Goal: Task Accomplishment & Management: Complete application form

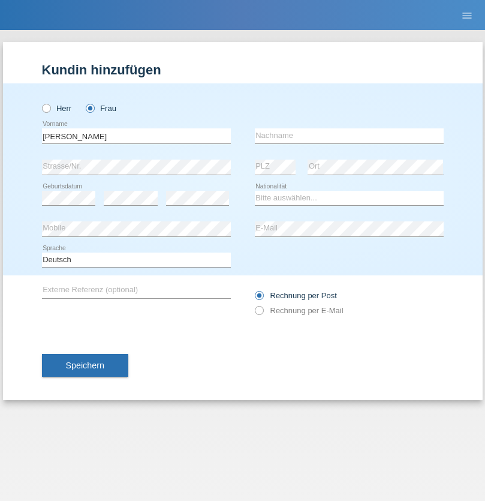
type input "Ruth"
click at [349, 135] on input "text" at bounding box center [349, 135] width 189 height 15
type input "Krebs"
select select "CH"
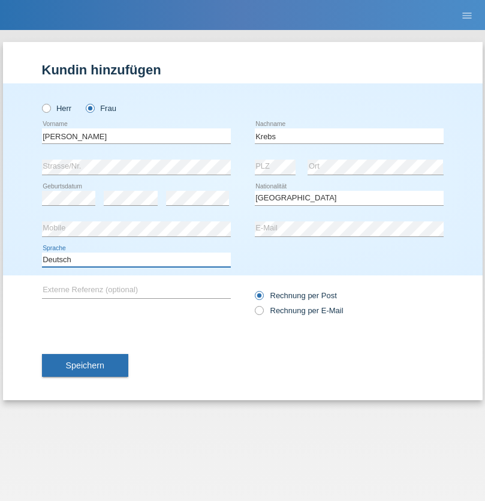
select select "en"
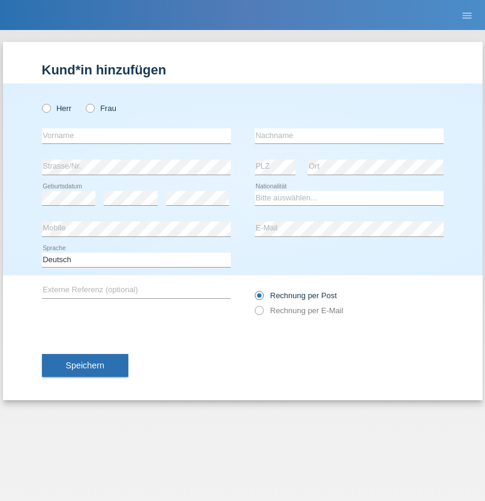
radio input "true"
click at [136, 135] on input "text" at bounding box center [136, 135] width 189 height 15
type input "Qovanaj"
click at [349, 135] on input "text" at bounding box center [349, 135] width 189 height 15
type input "Shaban"
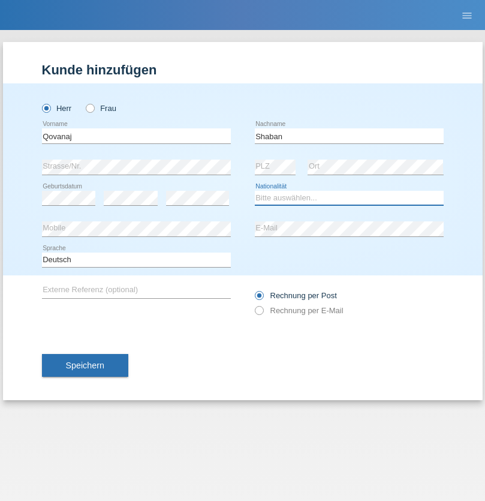
select select "CH"
radio input "true"
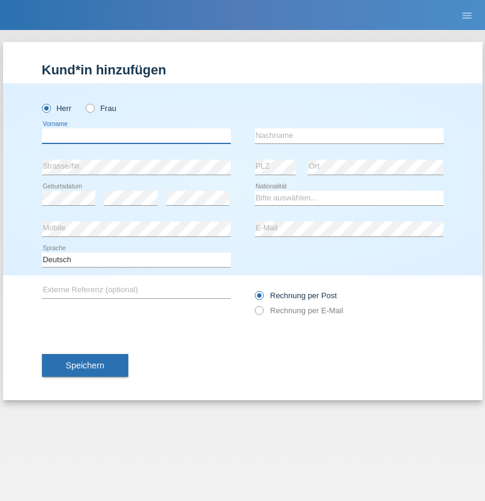
click at [136, 135] on input "text" at bounding box center [136, 135] width 189 height 15
type input "Marco"
click at [349, 135] on input "text" at bounding box center [349, 135] width 189 height 15
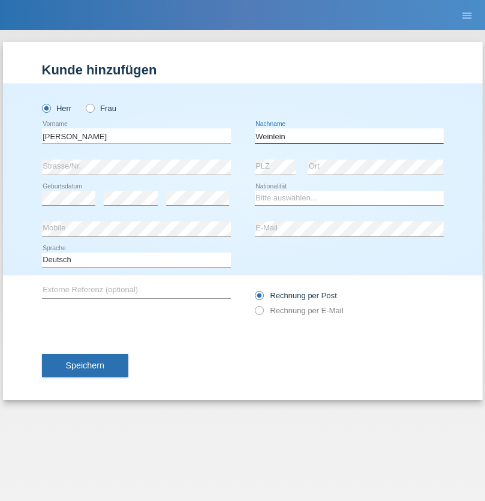
type input "Weinlein"
select select "CH"
radio input "true"
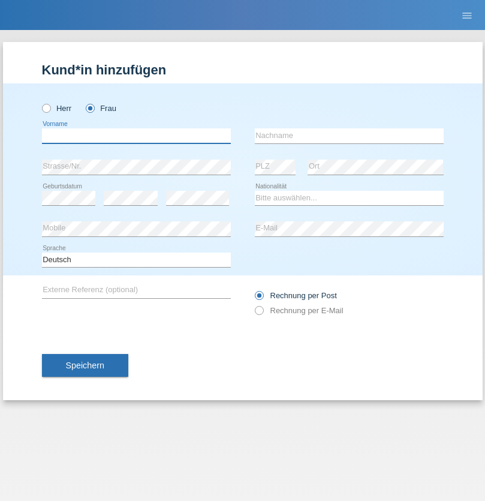
click at [136, 135] on input "text" at bounding box center [136, 135] width 189 height 15
type input "Jashari lmeri"
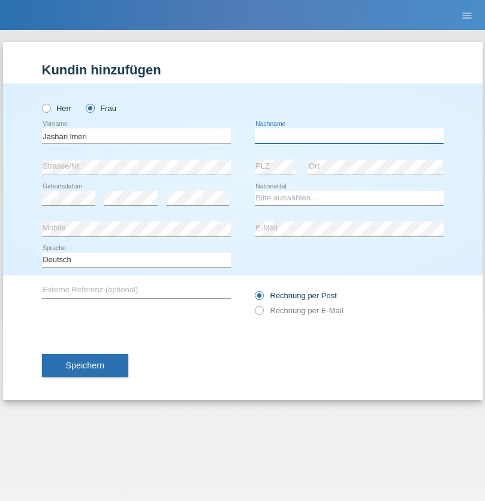
click at [349, 135] on input "text" at bounding box center [349, 135] width 189 height 15
type input "Rabije"
select select "CH"
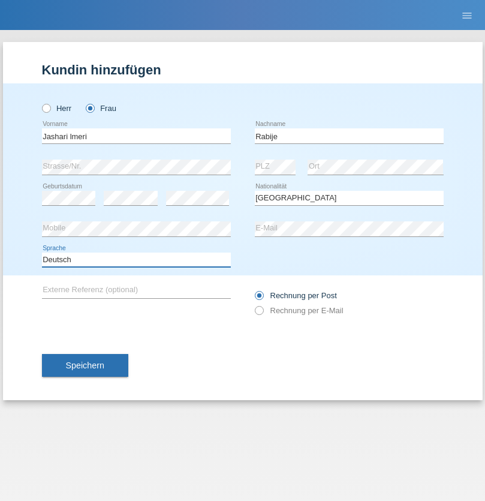
select select "en"
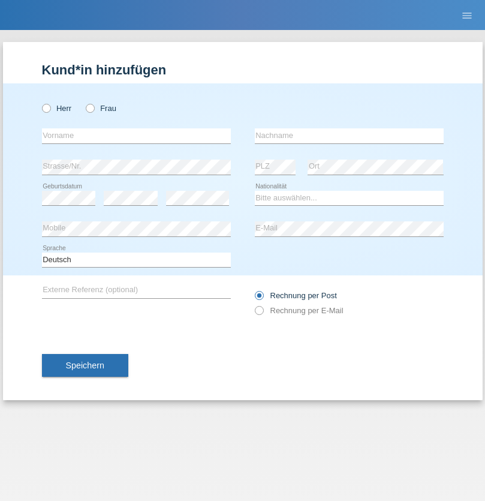
radio input "true"
click at [136, 135] on input "text" at bounding box center [136, 135] width 189 height 15
type input "firat"
click at [349, 135] on input "text" at bounding box center [349, 135] width 189 height 15
type input "kara"
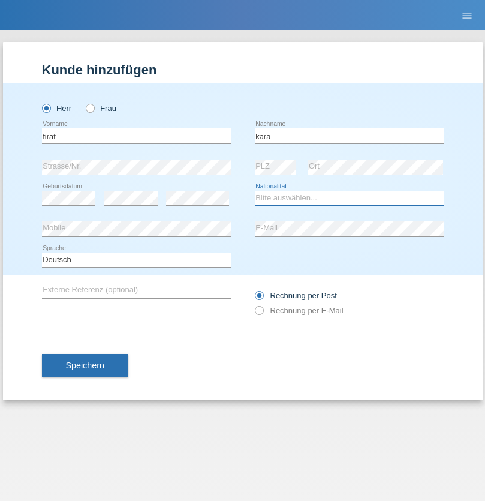
select select "CH"
radio input "true"
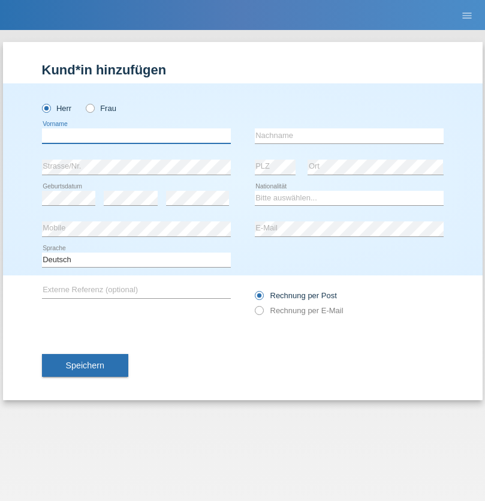
click at [136, 135] on input "text" at bounding box center [136, 135] width 189 height 15
type input "Gigov"
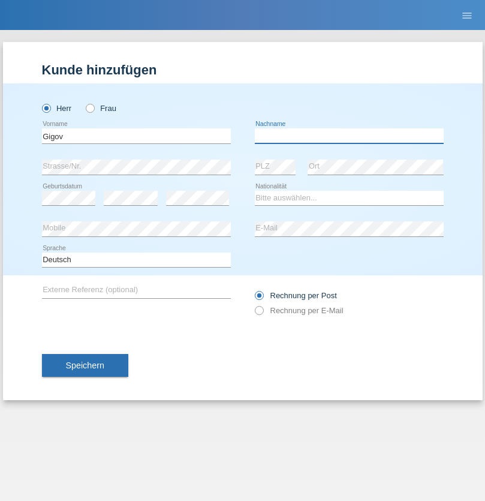
click at [349, 135] on input "text" at bounding box center [349, 135] width 189 height 15
type input "Zhan"
select select "BG"
select select "C"
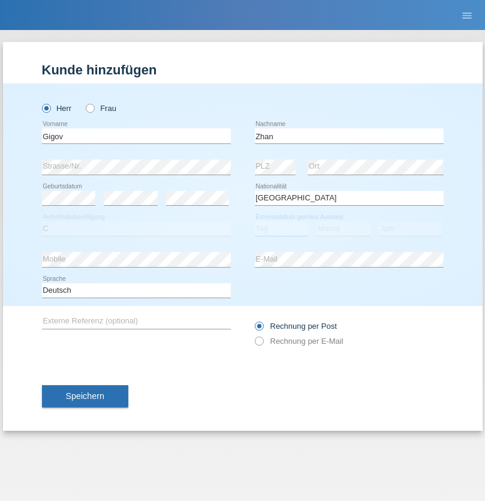
select select "23"
select select "10"
select select "2021"
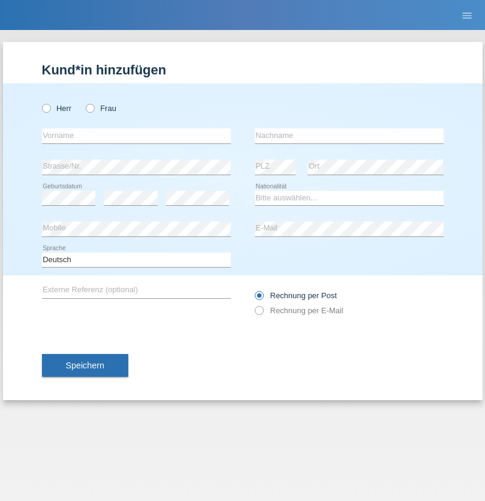
radio input "true"
click at [136, 135] on input "text" at bounding box center [136, 135] width 189 height 15
type input "Amand"
click at [349, 135] on input "text" at bounding box center [349, 135] width 189 height 15
type input "Pires"
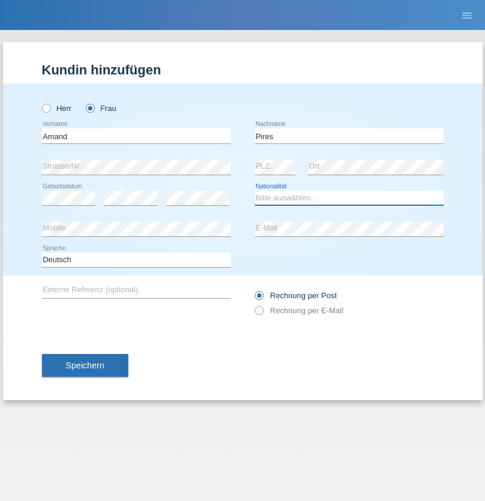
select select "CH"
radio input "true"
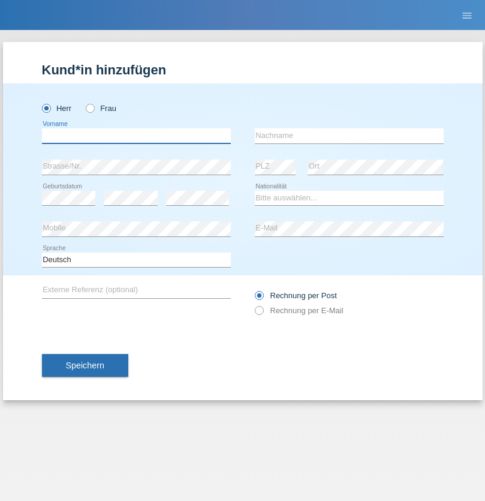
click at [136, 135] on input "text" at bounding box center [136, 135] width 189 height 15
type input "[PERSON_NAME]"
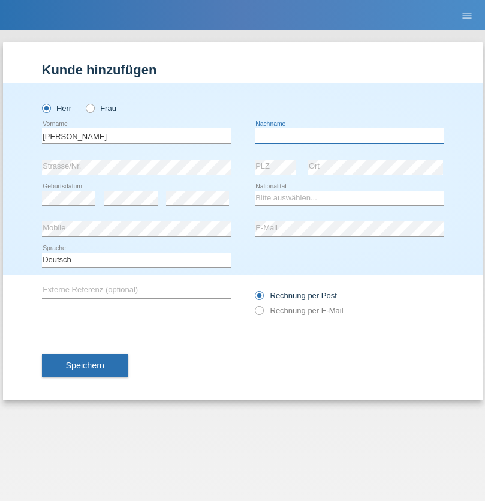
click at [349, 135] on input "text" at bounding box center [349, 135] width 189 height 15
type input "Saidi"
select select "CH"
radio input "true"
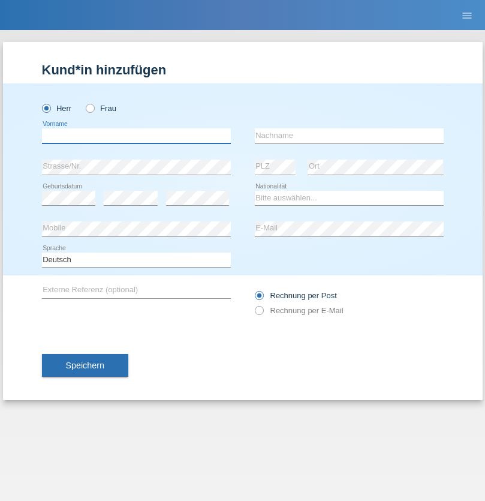
click at [136, 135] on input "text" at bounding box center [136, 135] width 189 height 15
type input "Matusa"
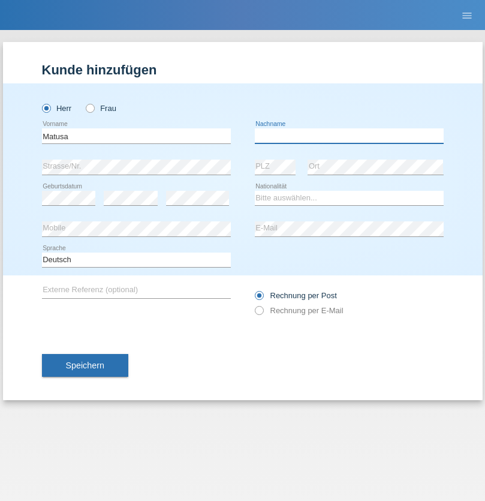
click at [349, 135] on input "text" at bounding box center [349, 135] width 189 height 15
type input "Marian valentin"
select select "OM"
select select "C"
select select "01"
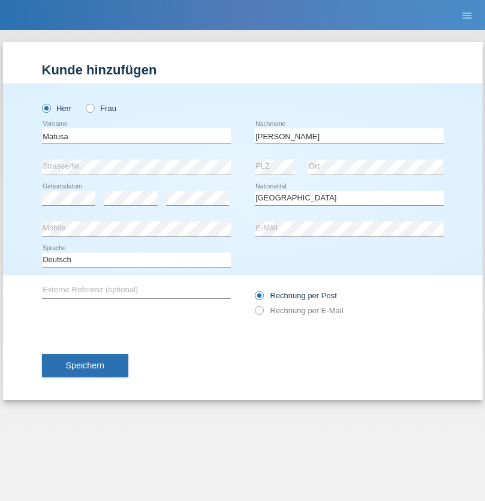
select select "06"
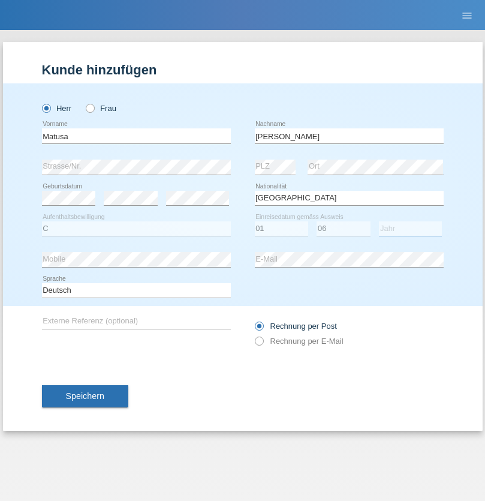
select select "2016"
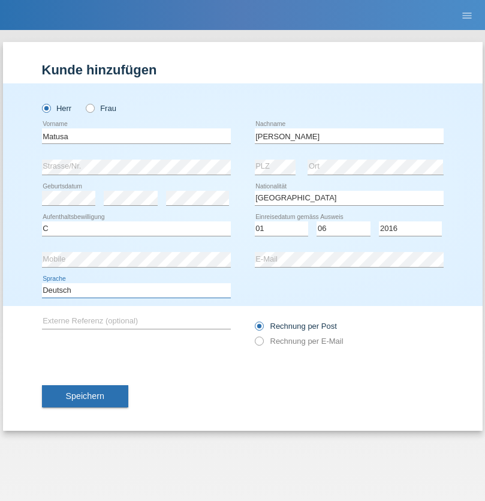
select select "en"
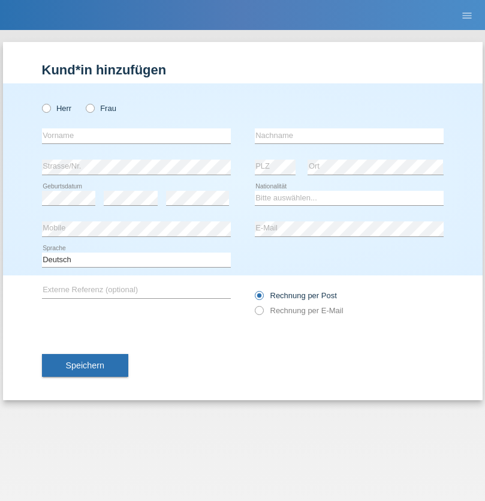
radio input "true"
click at [136, 135] on input "text" at bounding box center [136, 135] width 189 height 15
type input "[PERSON_NAME]"
click at [349, 135] on input "text" at bounding box center [349, 135] width 189 height 15
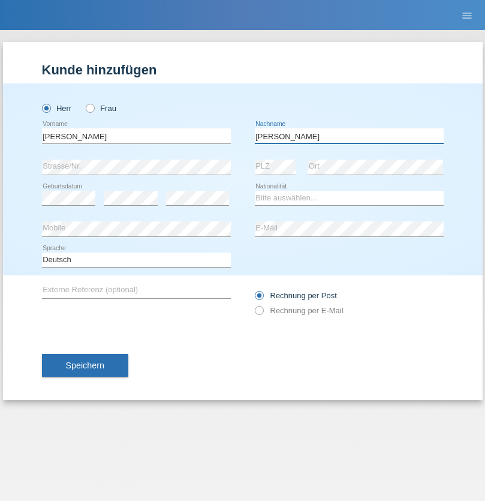
type input "[PERSON_NAME]"
select select "PT"
select select "C"
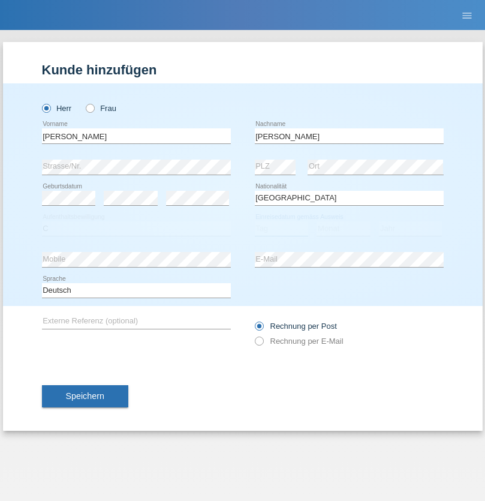
select select "23"
select select "08"
select select "2021"
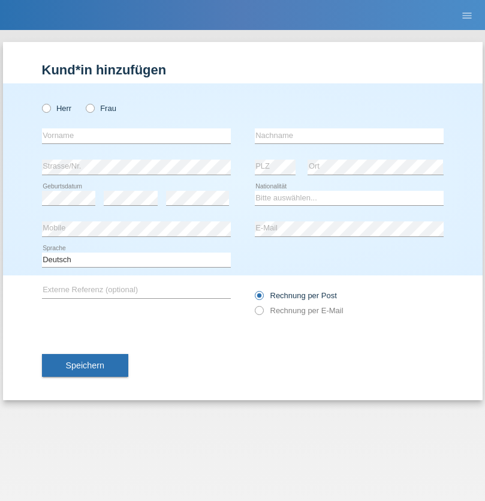
radio input "true"
click at [136, 135] on input "text" at bounding box center [136, 135] width 189 height 15
type input "Luca"
click at [349, 135] on input "text" at bounding box center [349, 135] width 189 height 15
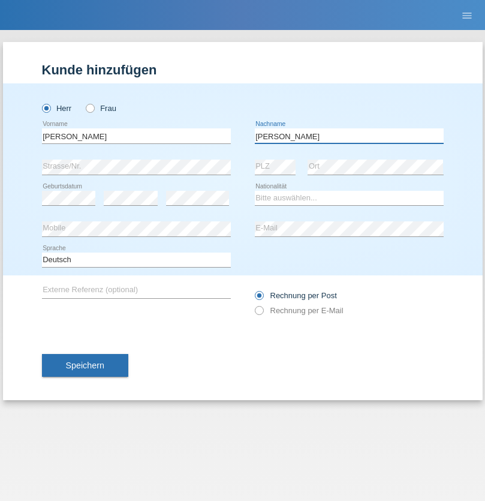
type input "Meier"
select select "CH"
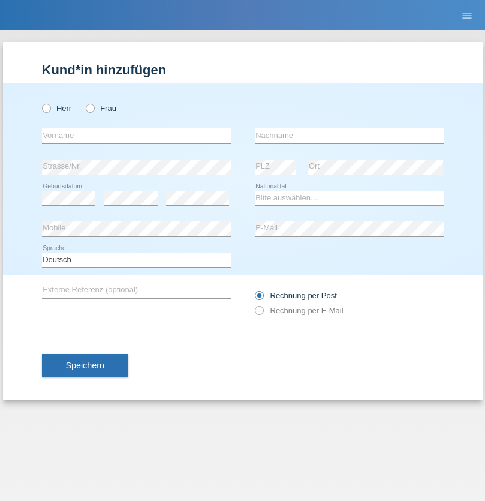
radio input "true"
click at [136, 135] on input "text" at bounding box center [136, 135] width 189 height 15
type input "Szilvia"
click at [349, 135] on input "text" at bounding box center [349, 135] width 189 height 15
type input "Olakh"
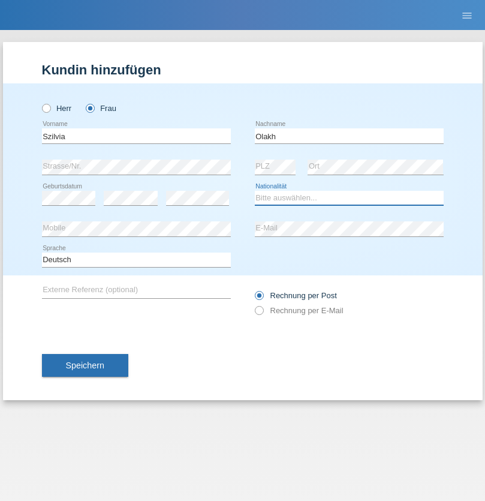
select select "UA"
select select "C"
select select "14"
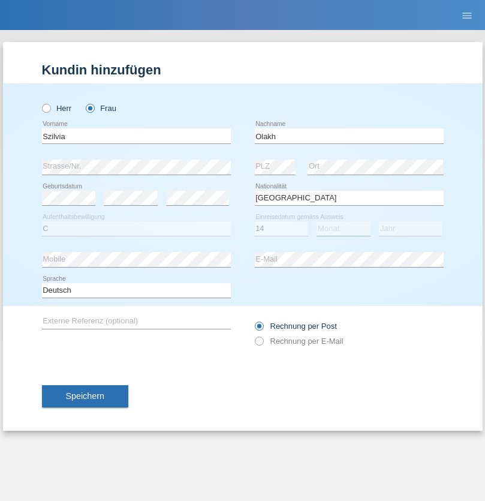
select select "09"
select select "2021"
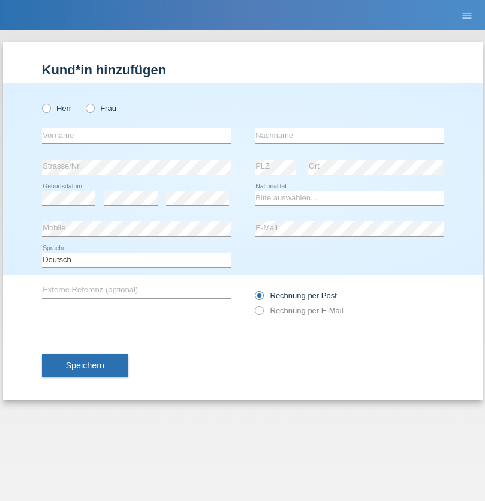
radio input "true"
click at [136, 135] on input "text" at bounding box center [136, 135] width 189 height 15
type input "Asrit"
click at [349, 135] on input "text" at bounding box center [349, 135] width 189 height 15
type input "Kupa"
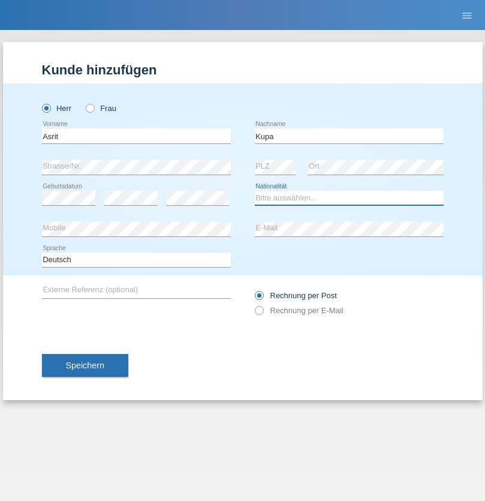
select select "MK"
select select "C"
select select "27"
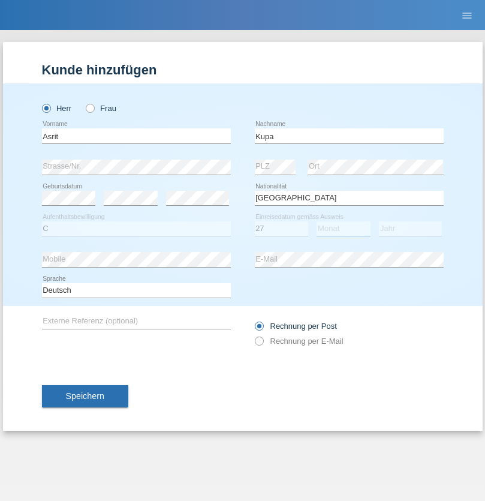
select select "05"
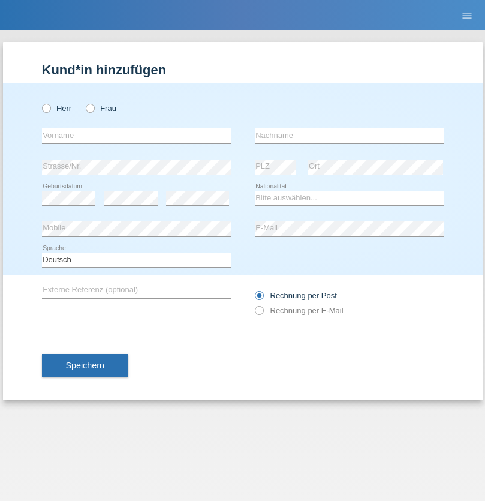
radio input "true"
click at [136, 135] on input "text" at bounding box center [136, 135] width 189 height 15
type input "[PERSON_NAME]"
click at [349, 135] on input "text" at bounding box center [349, 135] width 189 height 15
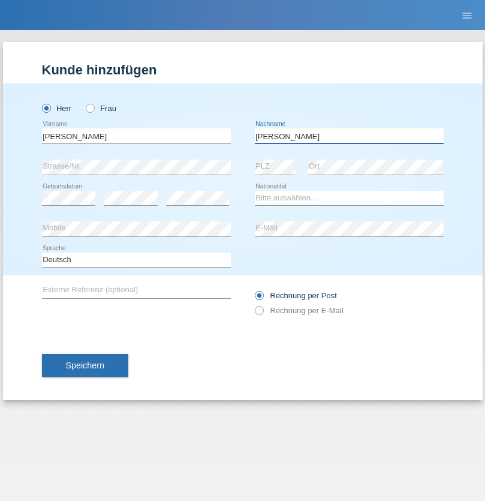
type input "[PERSON_NAME]"
select select "SY"
select select "C"
select select "14"
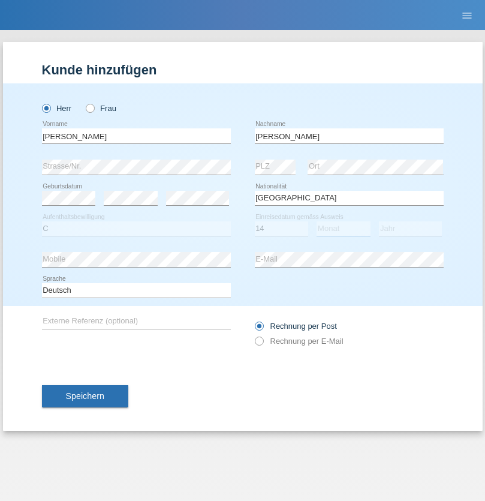
select select "09"
select select "2021"
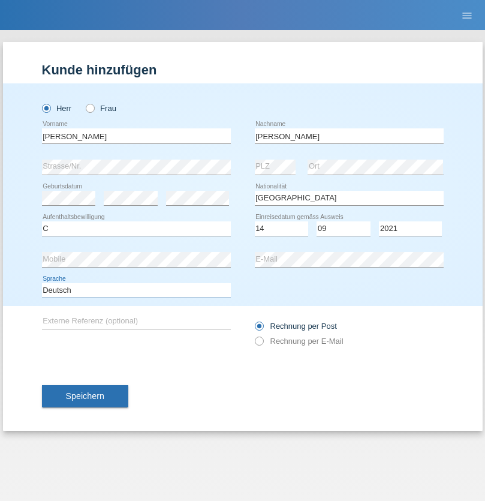
select select "en"
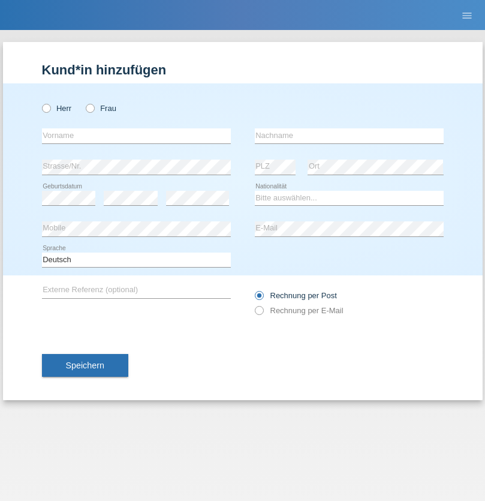
radio input "true"
select select "CH"
radio input "true"
click at [136, 135] on input "text" at bounding box center [136, 135] width 189 height 15
type input "Katarina"
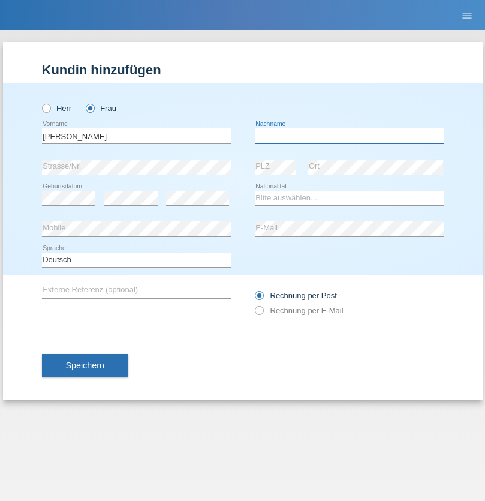
click at [349, 135] on input "text" at bounding box center [349, 135] width 189 height 15
type input "Bacic"
select select "CH"
